Goal: Task Accomplishment & Management: Manage account settings

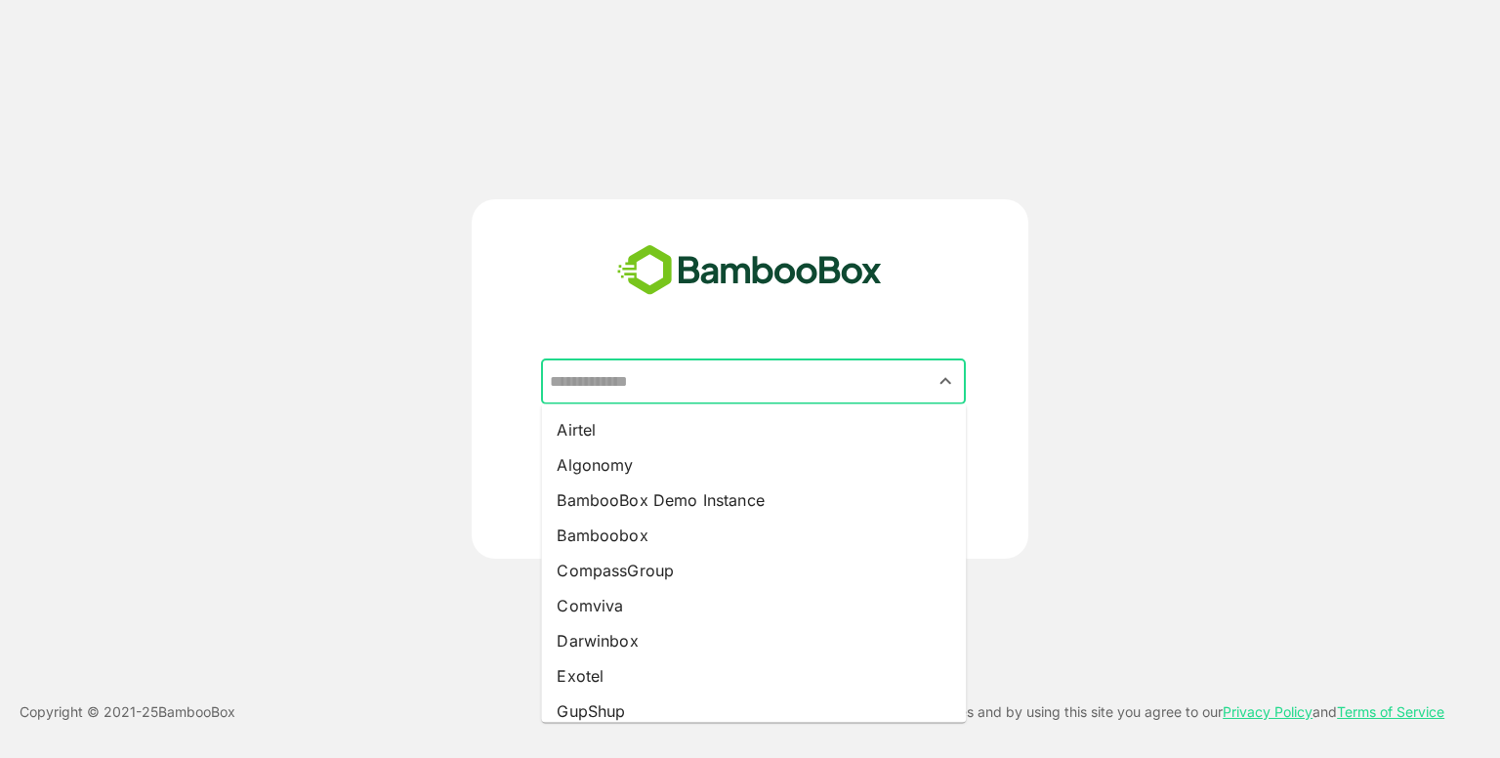
click at [690, 376] on input "text" at bounding box center [753, 381] width 417 height 37
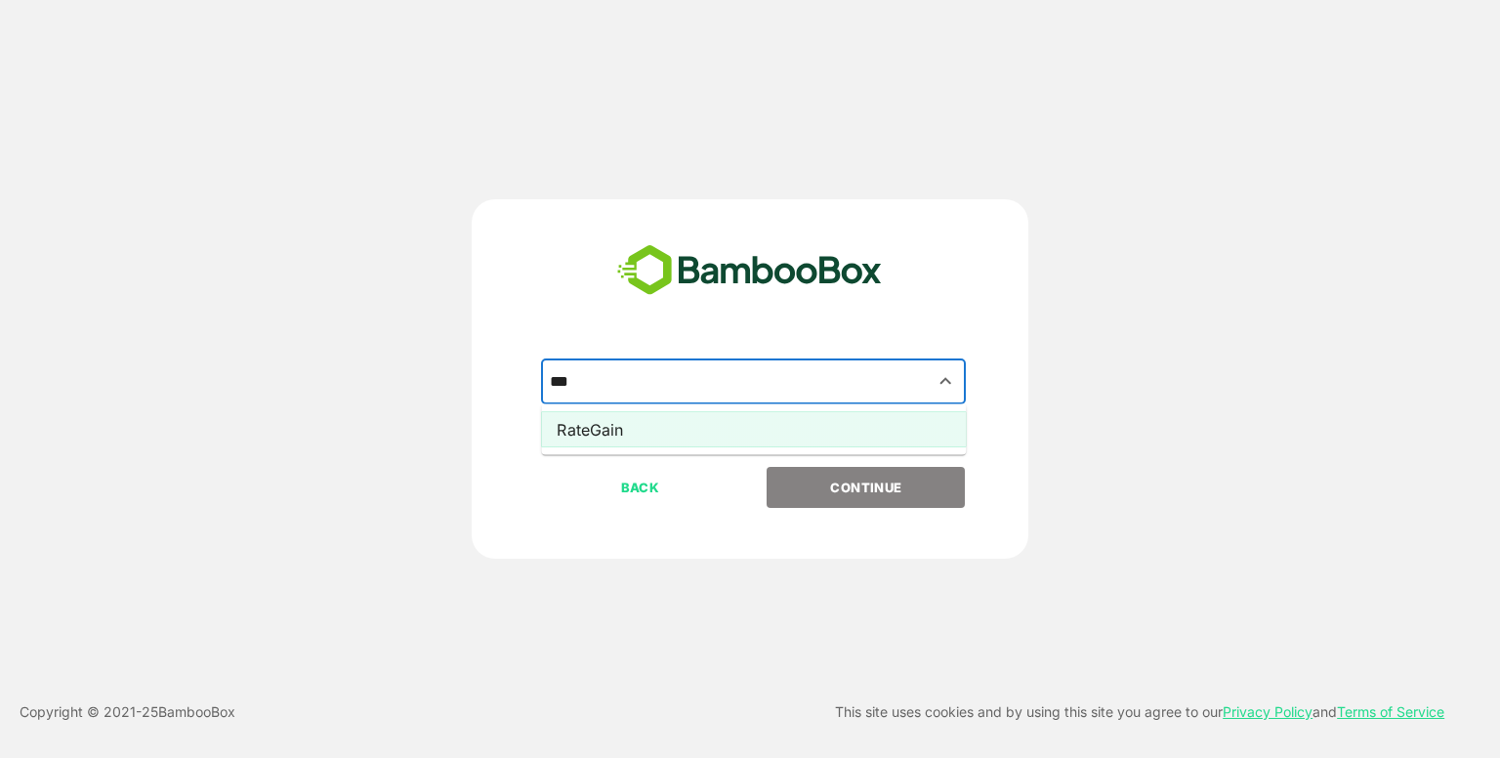
click at [651, 424] on li "RateGain" at bounding box center [753, 429] width 425 height 35
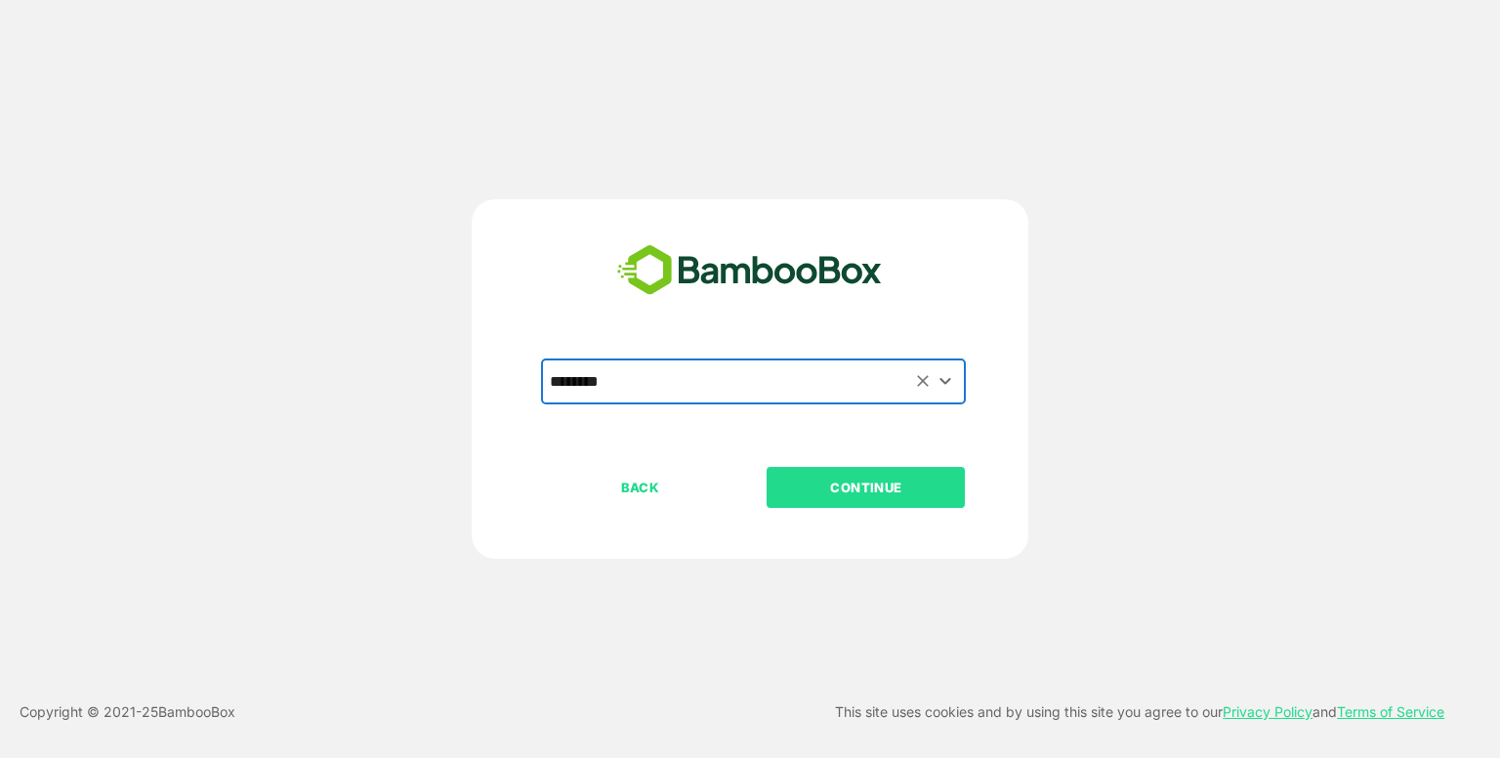
type input "********"
click at [856, 480] on p "CONTINUE" at bounding box center [866, 487] width 195 height 21
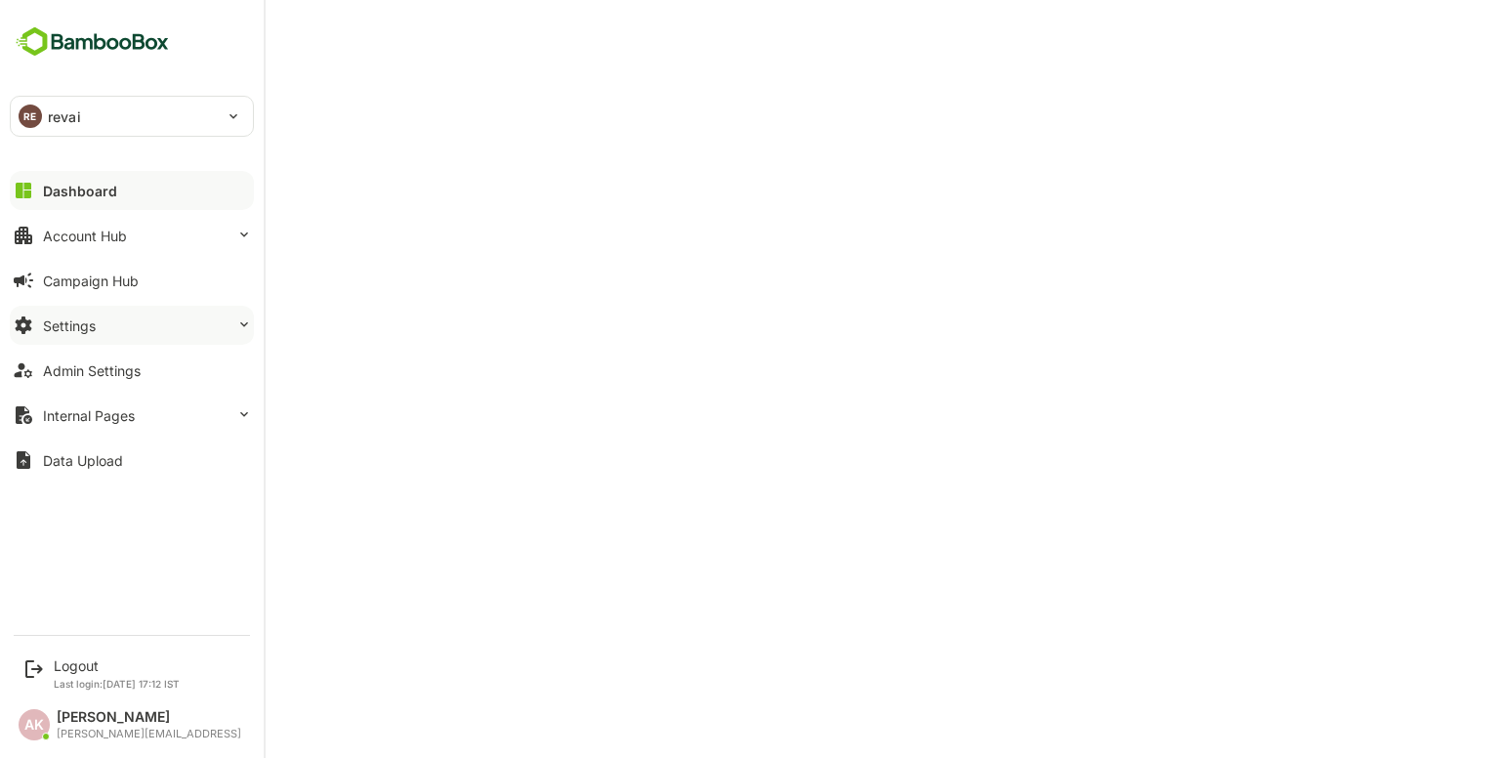
click at [139, 312] on button "Settings" at bounding box center [132, 325] width 244 height 39
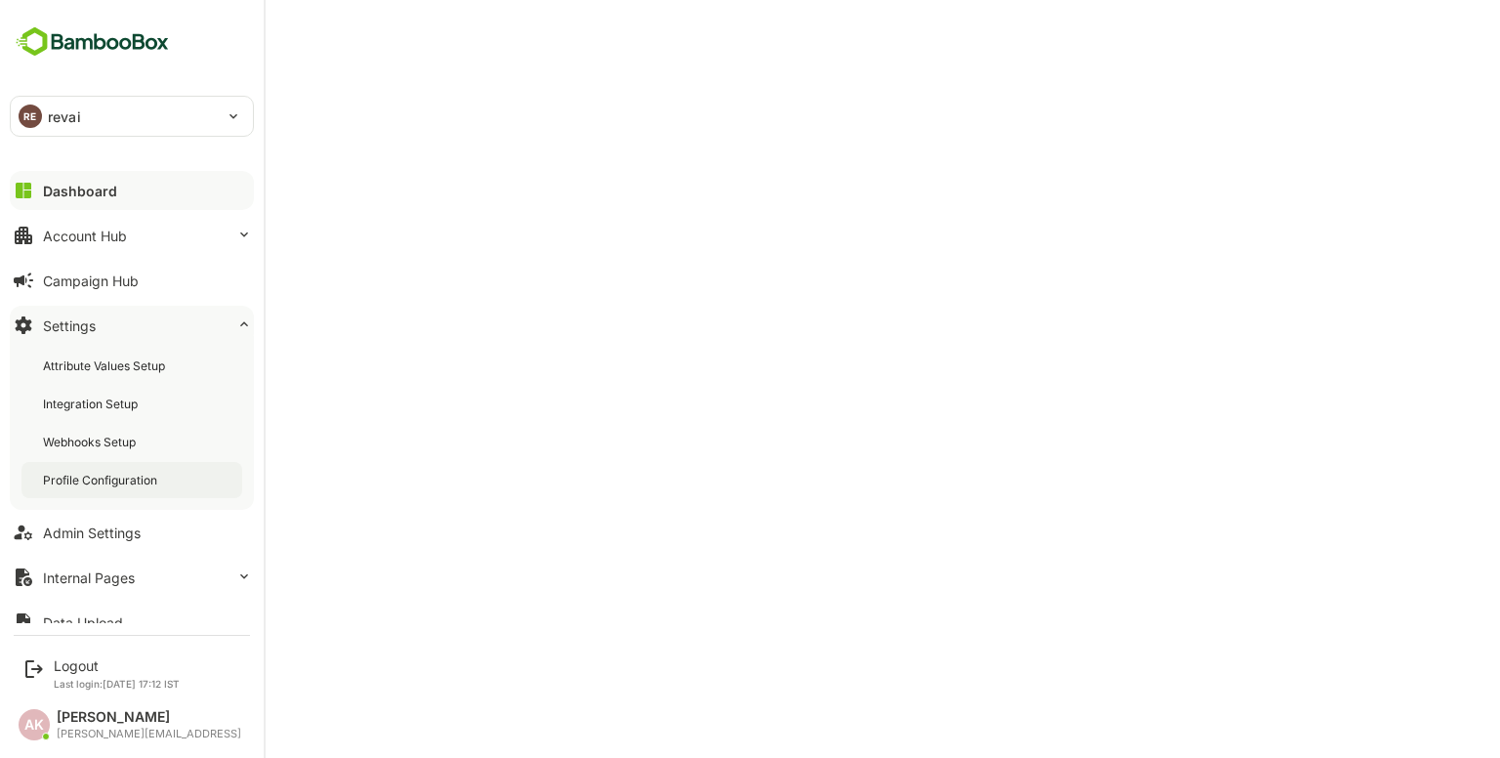
click at [122, 480] on div "Profile Configuration" at bounding box center [102, 480] width 118 height 17
